Goal: Information Seeking & Learning: Learn about a topic

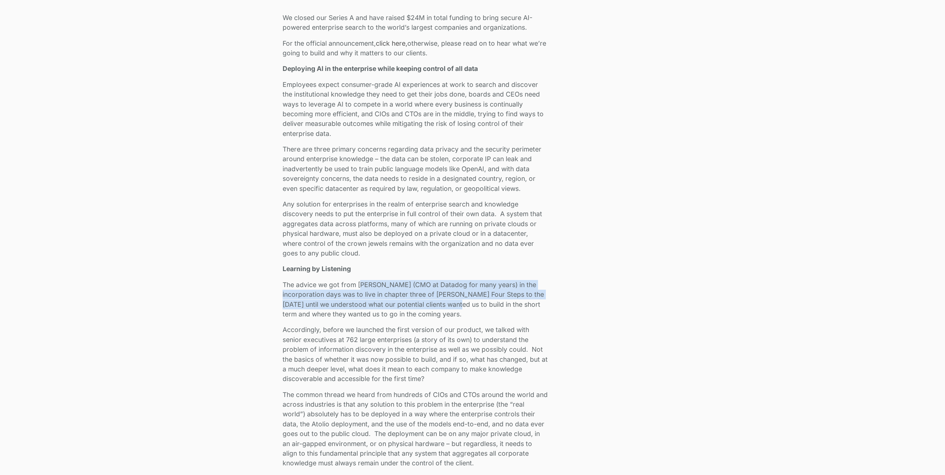
drag, startPoint x: 362, startPoint y: 286, endPoint x: 460, endPoint y: 308, distance: 101.3
click at [460, 308] on p "The advice we got from [PERSON_NAME] (CMO at Datadog for many years) in the inc…" at bounding box center [415, 299] width 265 height 39
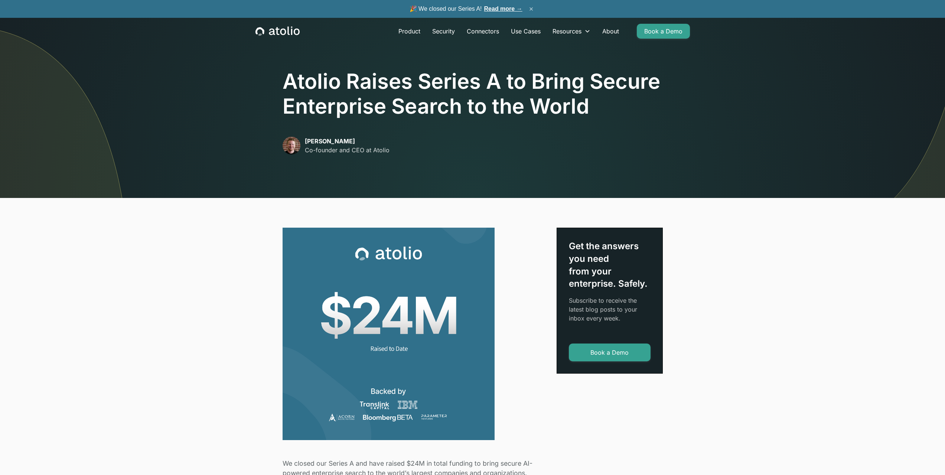
click at [531, 10] on button "×" at bounding box center [531, 9] width 9 height 8
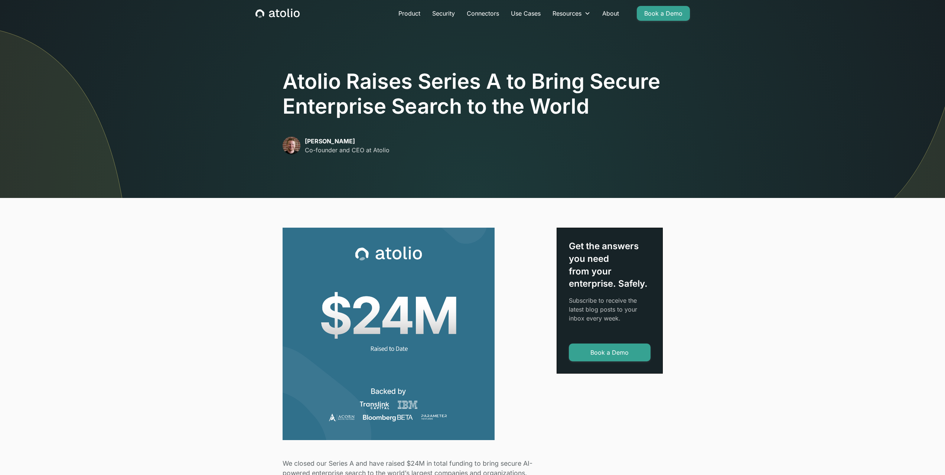
drag, startPoint x: 342, startPoint y: 88, endPoint x: 365, endPoint y: -37, distance: 126.6
click at [609, 14] on link "About" at bounding box center [610, 13] width 29 height 15
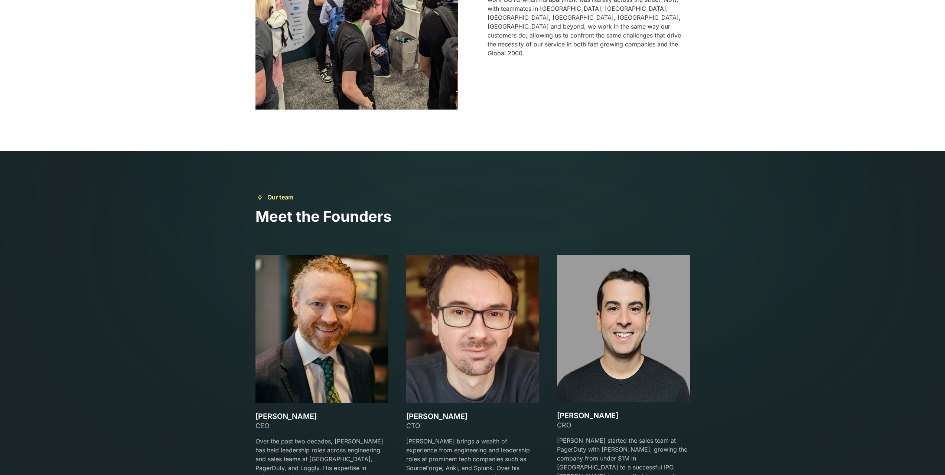
scroll to position [891, 0]
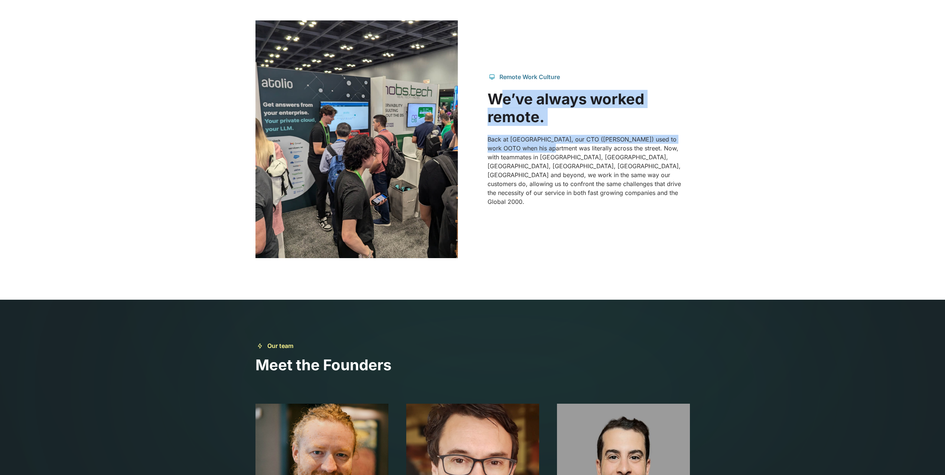
drag, startPoint x: 498, startPoint y: 112, endPoint x: 543, endPoint y: 153, distance: 60.2
click at [543, 153] on div "Remote Work Culture We’ve always worked remote. Back at Splunk, our CTO (Gareth…" at bounding box center [589, 139] width 202 height 134
click at [595, 155] on p "Back at Splunk, our CTO (Gareth) used to work OOTO when his apartment was liter…" at bounding box center [589, 170] width 202 height 71
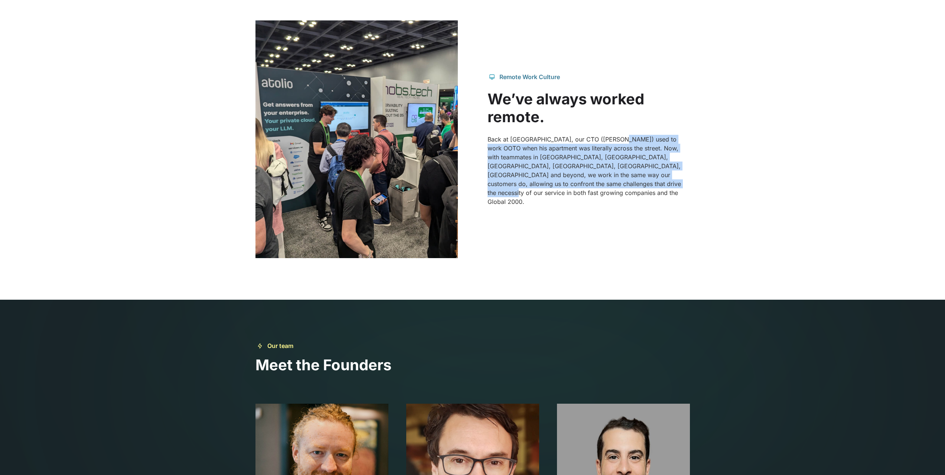
drag, startPoint x: 614, startPoint y: 147, endPoint x: 644, endPoint y: 209, distance: 68.4
click at [644, 209] on div "Remote Work Culture We’ve always worked remote. Back at Splunk, our CTO (Gareth…" at bounding box center [472, 139] width 434 height 238
click at [639, 195] on p "Back at Splunk, our CTO (Gareth) used to work OOTO when his apartment was liter…" at bounding box center [589, 170] width 202 height 71
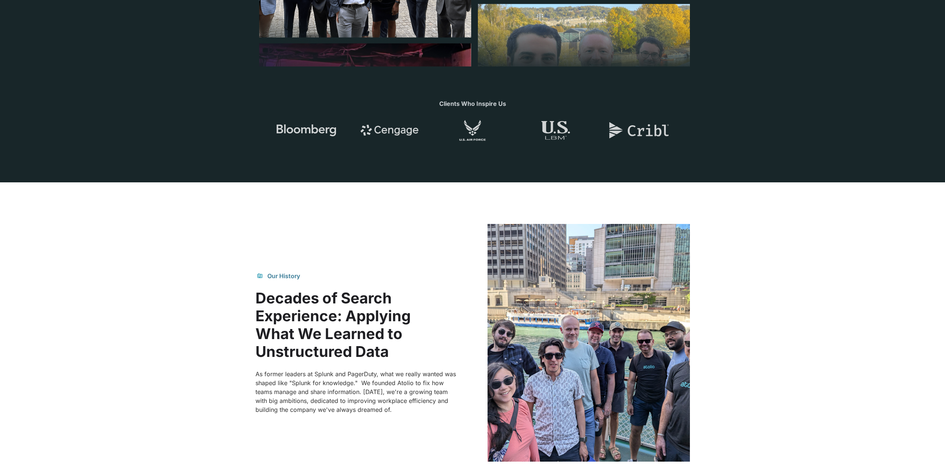
scroll to position [0, 0]
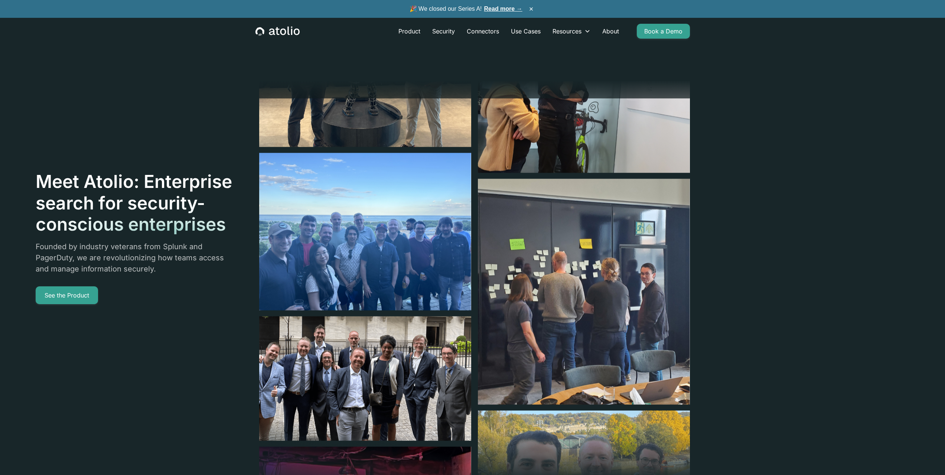
drag, startPoint x: 339, startPoint y: 388, endPoint x: 327, endPoint y: 170, distance: 217.9
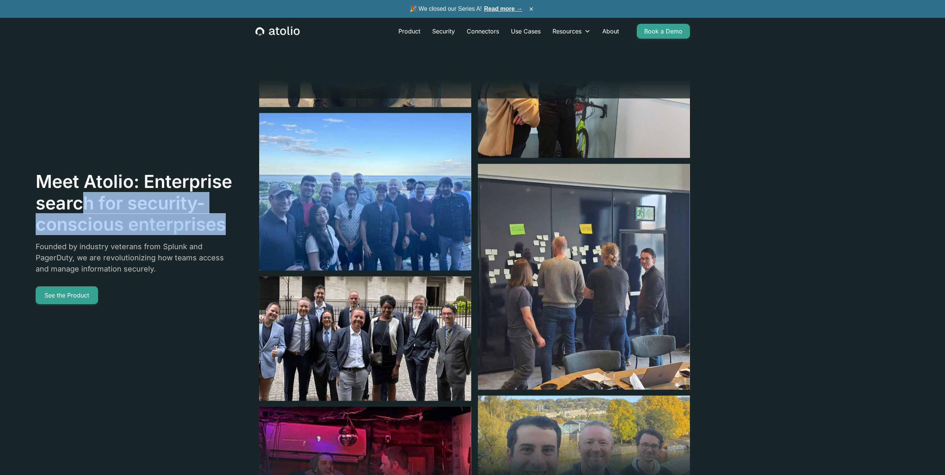
drag, startPoint x: 77, startPoint y: 205, endPoint x: 197, endPoint y: 239, distance: 124.6
click at [197, 239] on div "Meet Atolio: Enterprise search for security-conscious enterprises" at bounding box center [135, 206] width 198 height 70
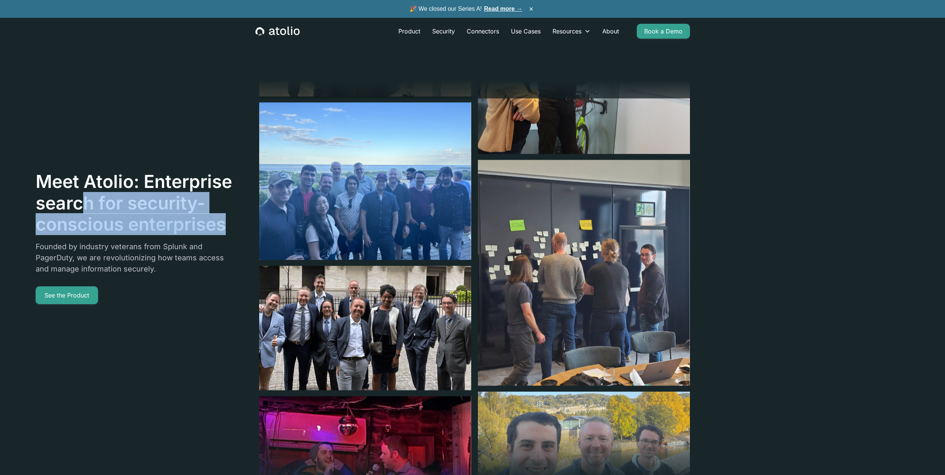
click at [84, 217] on h1 "Meet Atolio: Enterprise search for security-conscious enterprises" at bounding box center [135, 203] width 198 height 64
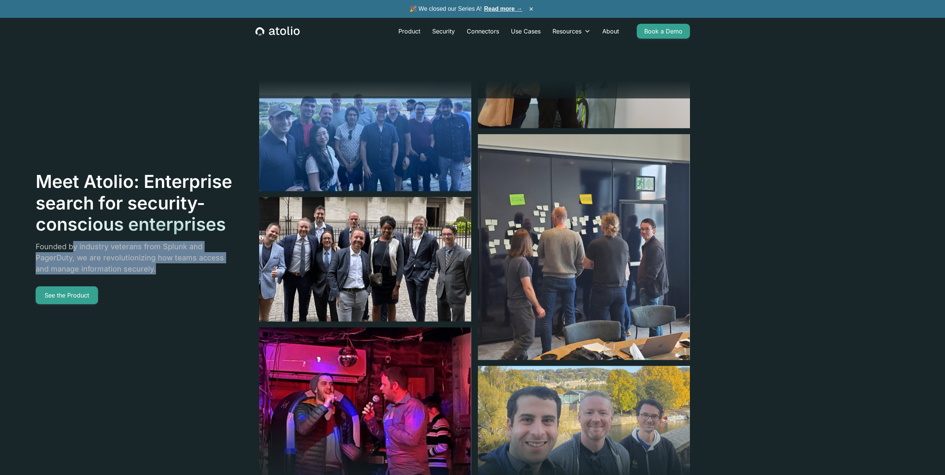
drag, startPoint x: 70, startPoint y: 246, endPoint x: 188, endPoint y: 270, distance: 119.8
click at [188, 270] on p "Founded by industry veterans from Splunk and PagerDuty, we are revolutionizing …" at bounding box center [135, 257] width 198 height 33
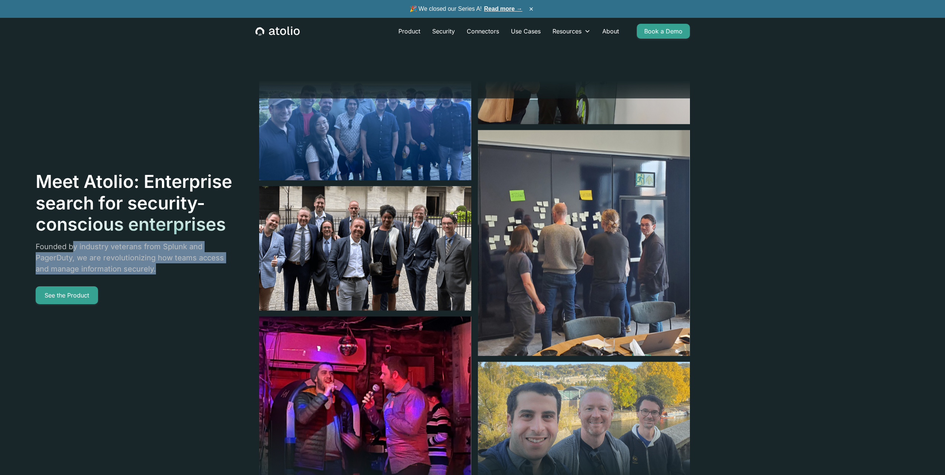
click at [169, 261] on p "Founded by industry veterans from Splunk and PagerDuty, we are revolutionizing …" at bounding box center [135, 257] width 198 height 33
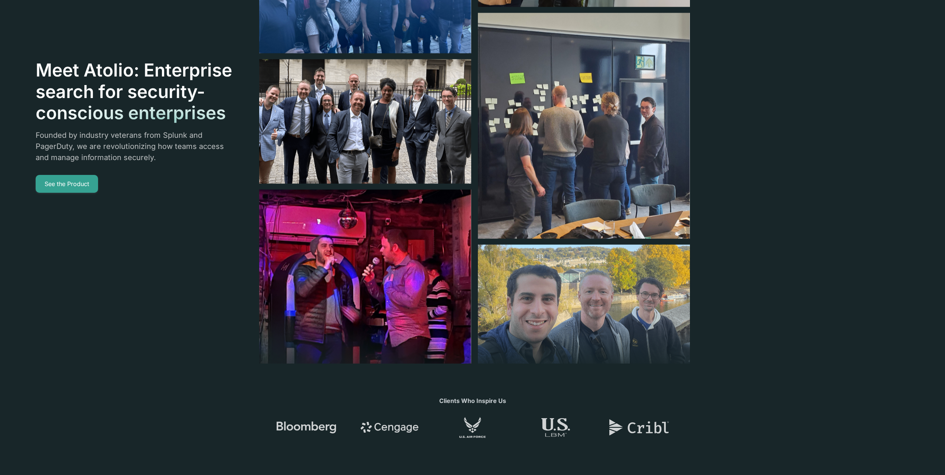
scroll to position [149, 0]
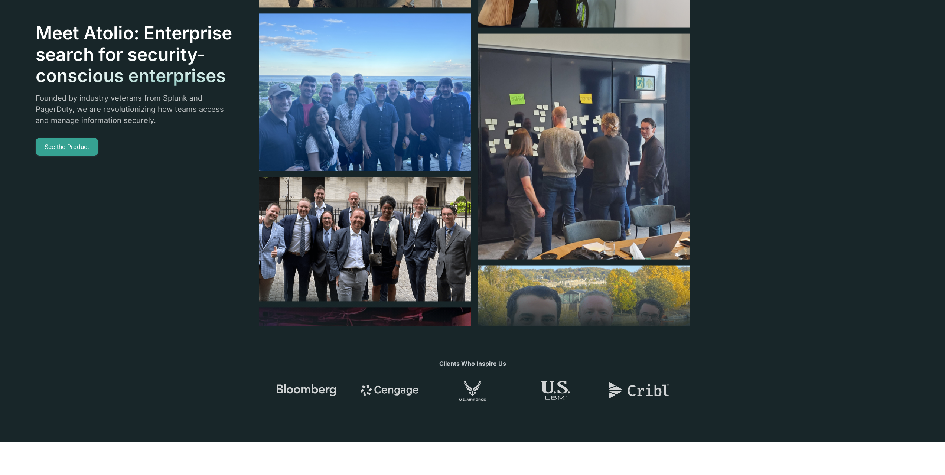
drag, startPoint x: 231, startPoint y: 157, endPoint x: 216, endPoint y: 158, distance: 14.5
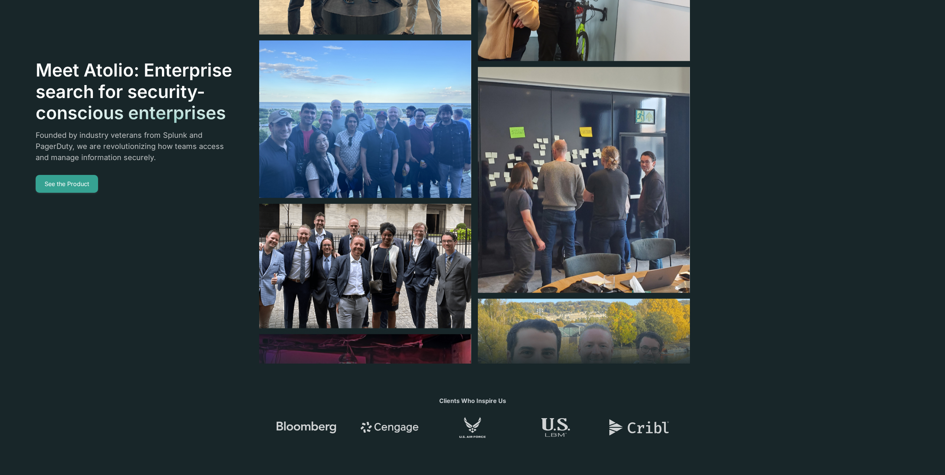
scroll to position [0, 0]
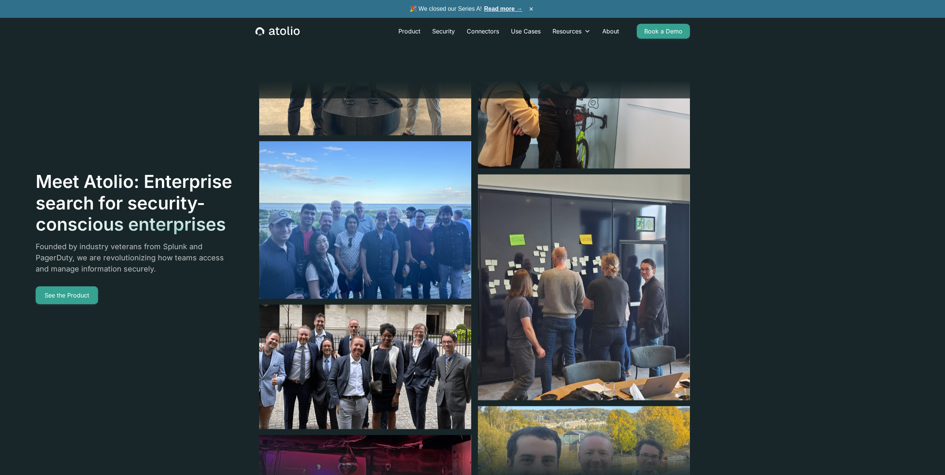
drag, startPoint x: 231, startPoint y: 165, endPoint x: 338, endPoint y: 29, distance: 172.7
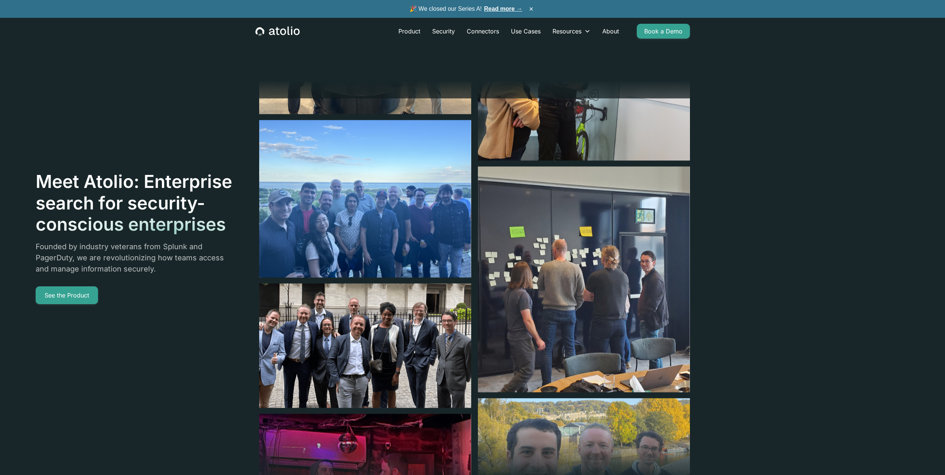
click at [492, 10] on link "Read more →" at bounding box center [503, 9] width 38 height 6
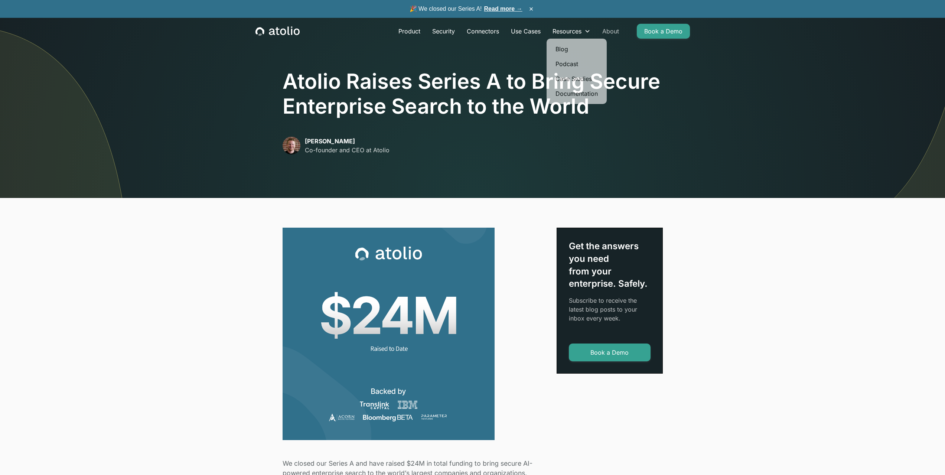
click at [602, 30] on link "About" at bounding box center [610, 31] width 29 height 15
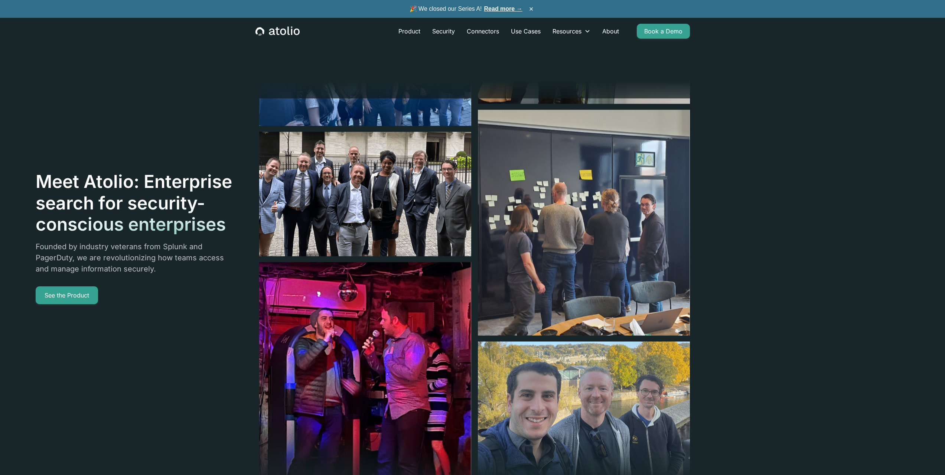
drag, startPoint x: 386, startPoint y: 266, endPoint x: 362, endPoint y: -27, distance: 293.9
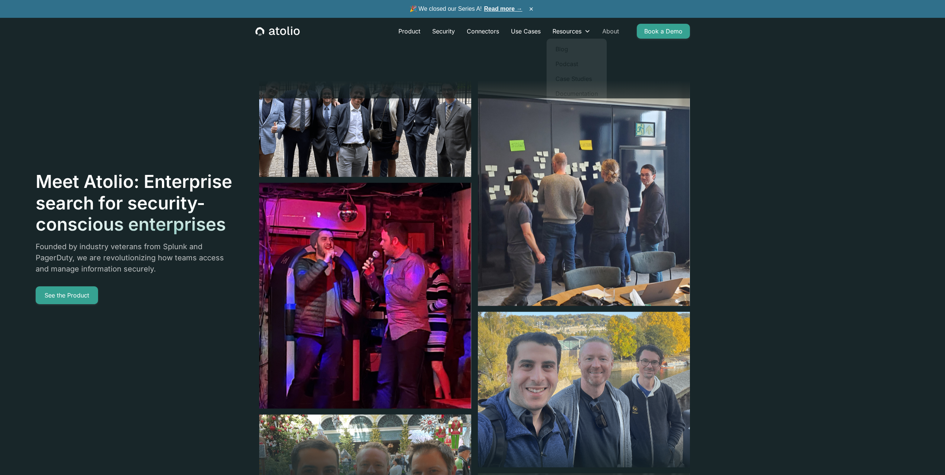
click at [608, 28] on link "About" at bounding box center [610, 31] width 29 height 15
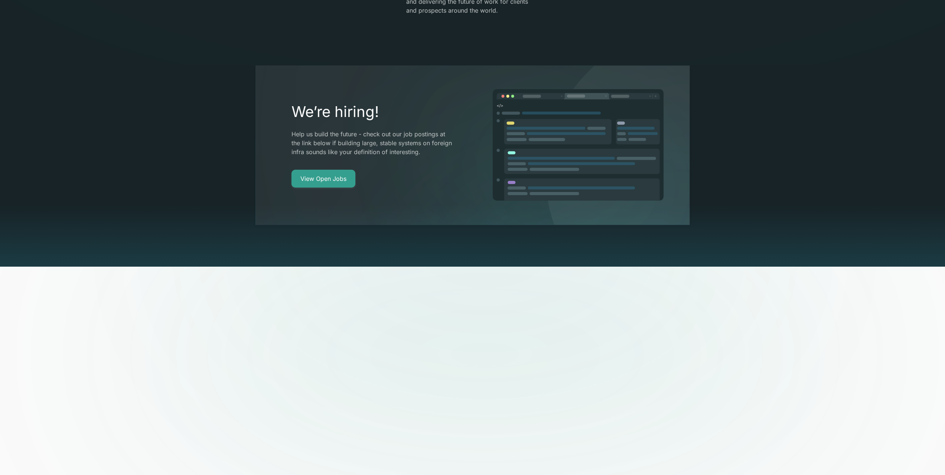
scroll to position [1792, 0]
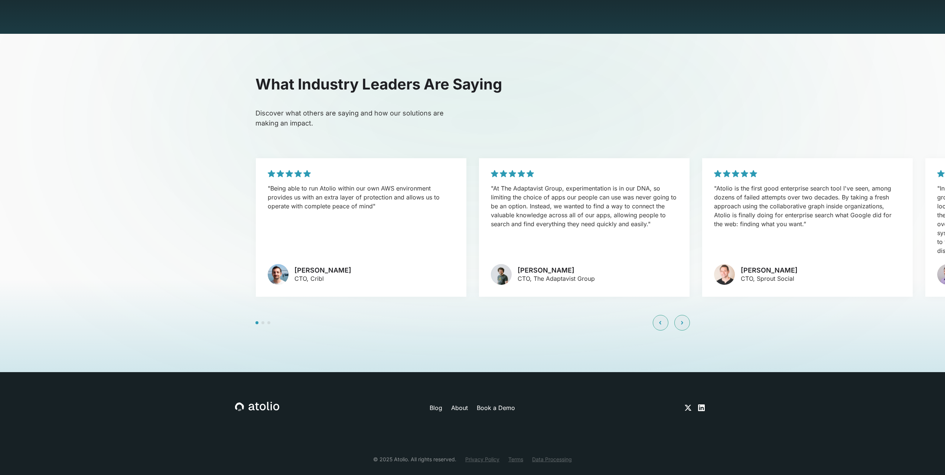
click at [477, 455] on link "Privacy Policy" at bounding box center [482, 459] width 34 height 8
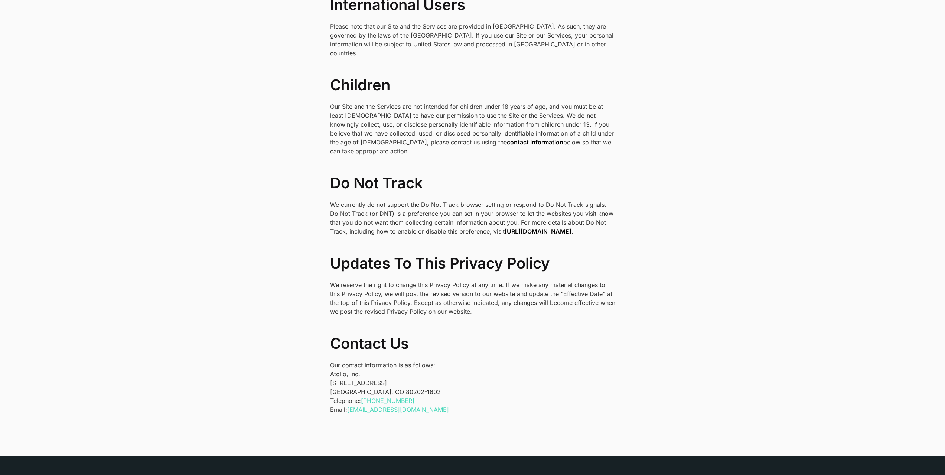
scroll to position [2265, 0]
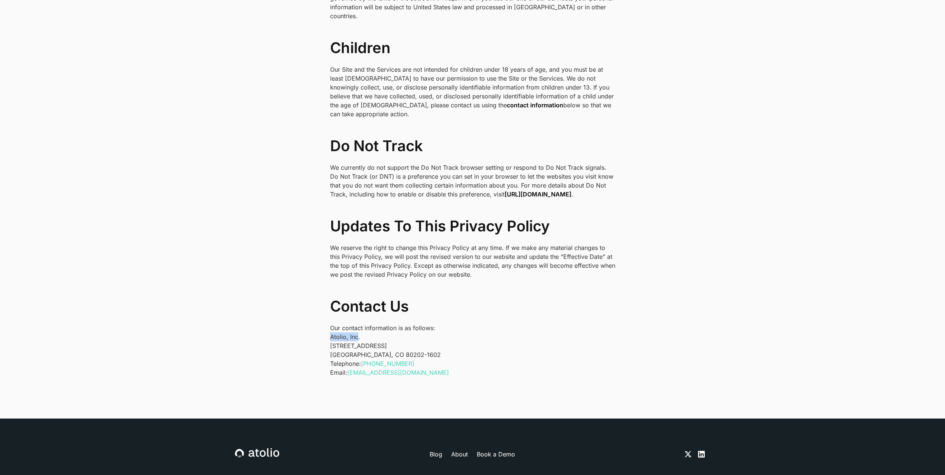
drag, startPoint x: 358, startPoint y: 328, endPoint x: 312, endPoint y: 326, distance: 45.7
